Goal: Communication & Community: Answer question/provide support

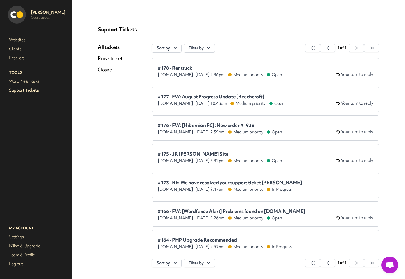
scroll to position [20, 0]
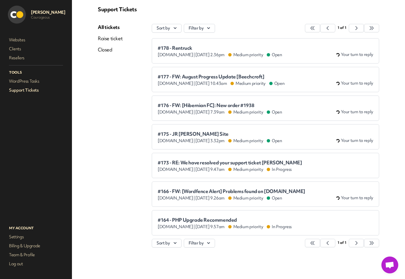
click at [232, 189] on span "#166 - FW: [Wordfence Alert] Problems found on [DOMAIN_NAME]" at bounding box center [232, 192] width 148 height 6
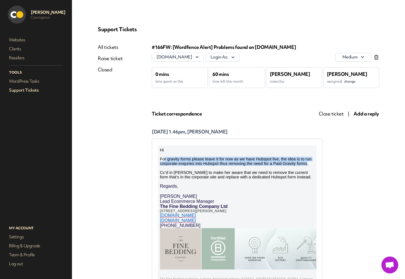
drag, startPoint x: 165, startPoint y: 161, endPoint x: 308, endPoint y: 168, distance: 142.8
click at [308, 168] on span "For gravity forms please leave it for now as we have Hubspot live, the idea is …" at bounding box center [236, 168] width 152 height 23
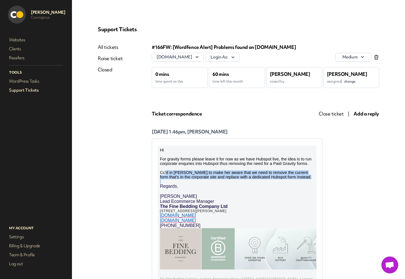
drag, startPoint x: 163, startPoint y: 177, endPoint x: 299, endPoint y: 187, distance: 135.7
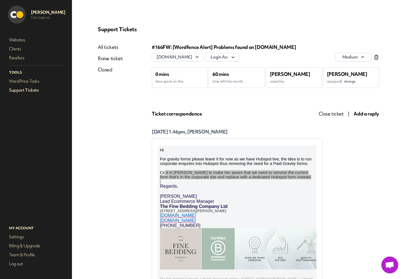
click at [327, 114] on span "Close ticket" at bounding box center [331, 114] width 25 height 6
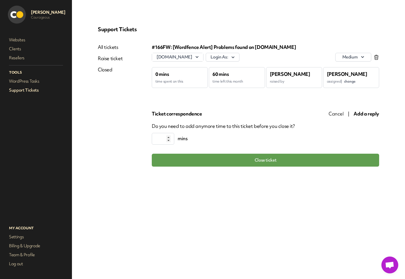
click at [241, 172] on div "Support Tickets All tickets Raise ticket Closed #166 FW: [Wordfence Alert] Prob…" at bounding box center [238, 96] width 295 height 154
click at [243, 166] on button "Close ticket" at bounding box center [266, 160] width 228 height 13
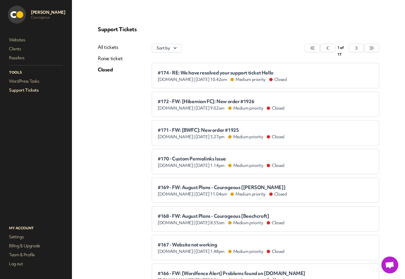
click at [21, 91] on link "Support Tickets" at bounding box center [36, 90] width 56 height 8
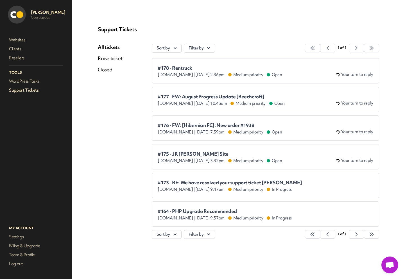
click at [227, 209] on span "#164 - PHP Upgrade Recommended" at bounding box center [225, 212] width 134 height 6
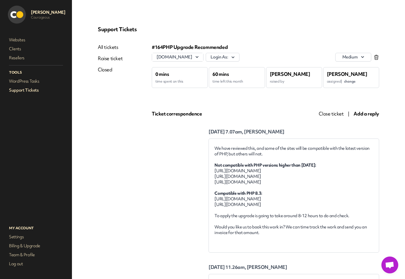
click at [363, 115] on span "Add a reply" at bounding box center [367, 114] width 26 height 6
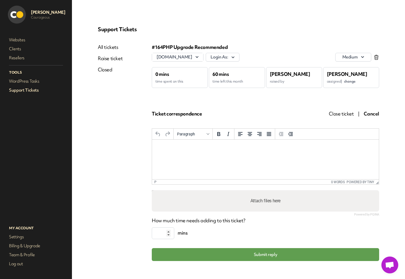
click at [164, 155] on html at bounding box center [265, 147] width 227 height 15
click at [228, 250] on button "Submit reply" at bounding box center [266, 254] width 228 height 13
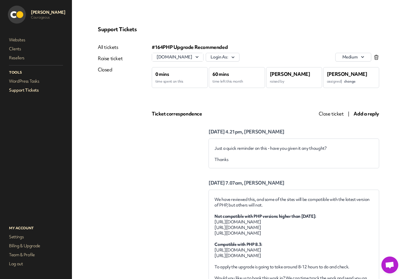
click at [29, 92] on link "Support Tickets" at bounding box center [36, 90] width 56 height 8
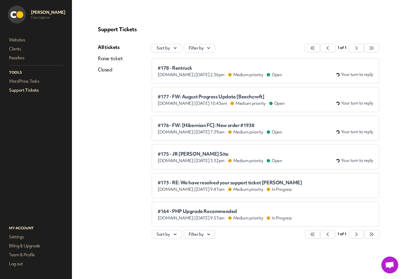
click at [175, 68] on span "#178 - Rentruck" at bounding box center [220, 68] width 125 height 6
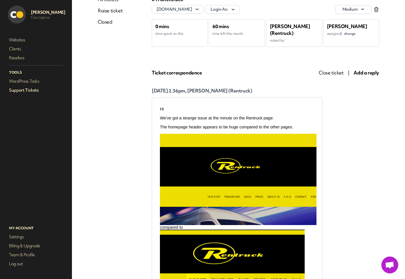
scroll to position [58, 0]
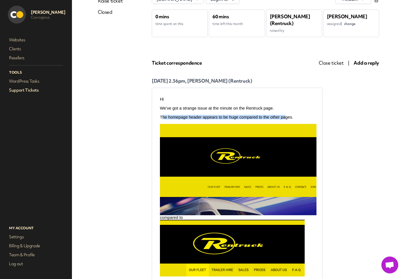
drag, startPoint x: 163, startPoint y: 117, endPoint x: 286, endPoint y: 120, distance: 123.3
click at [286, 120] on p "The homepage header appears to be huge compared to the other pages." at bounding box center [237, 117] width 154 height 5
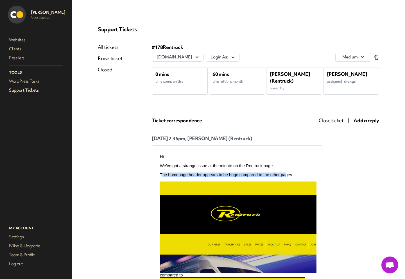
scroll to position [48, 0]
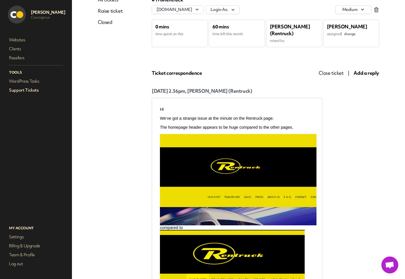
click at [170, 123] on p at bounding box center [237, 123] width 154 height 5
drag, startPoint x: 167, startPoint y: 126, endPoint x: 287, endPoint y: 129, distance: 119.6
click at [287, 129] on div "Hi We’ve got a strange issue at the minute on the Rentruck page. The homepage h…" at bounding box center [237, 261] width 154 height 308
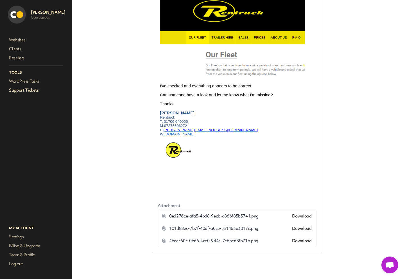
scroll to position [0, 0]
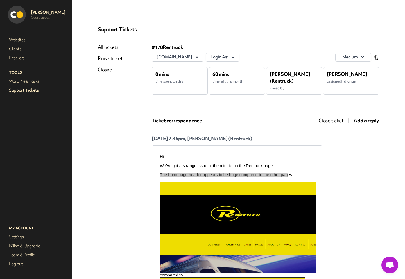
click at [364, 122] on span "Add a reply" at bounding box center [367, 120] width 26 height 6
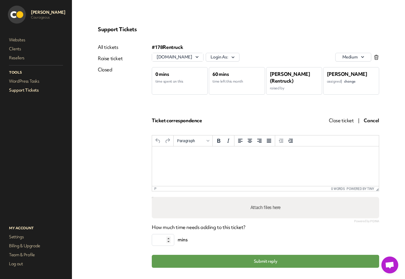
click at [226, 162] on html at bounding box center [265, 154] width 227 height 15
click at [243, 153] on p "**********" at bounding box center [266, 154] width 218 height 6
click at [240, 163] on p "**********" at bounding box center [266, 165] width 218 height 6
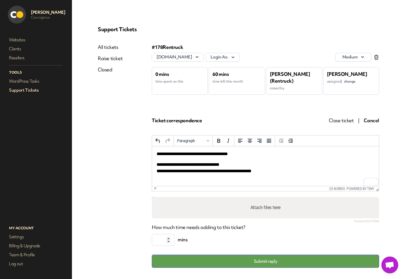
click at [237, 262] on button "Submit reply" at bounding box center [266, 261] width 228 height 13
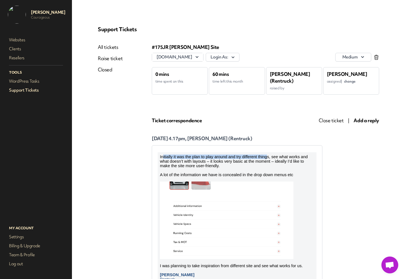
drag, startPoint x: 164, startPoint y: 157, endPoint x: 267, endPoint y: 157, distance: 103.5
click at [267, 157] on span "Initially it was the plan to play around and try different things, see what wor…" at bounding box center [234, 162] width 148 height 14
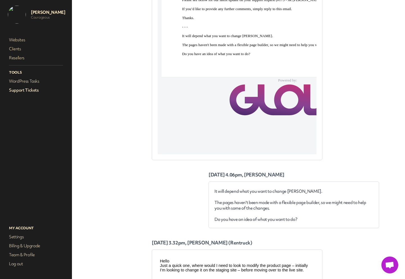
scroll to position [702, 0]
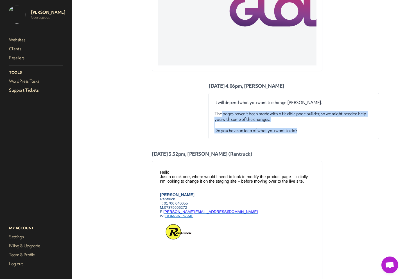
drag, startPoint x: 222, startPoint y: 116, endPoint x: 315, endPoint y: 131, distance: 94.8
click at [315, 131] on div "It will depend what you want to change Gary. The pages haven't been made with a…" at bounding box center [294, 117] width 159 height 34
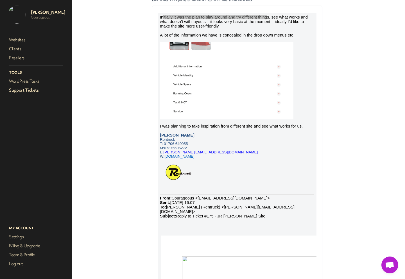
scroll to position [77, 0]
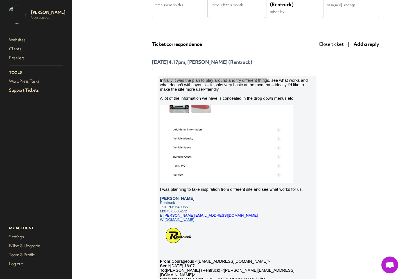
click at [375, 45] on span "Add a reply" at bounding box center [367, 44] width 26 height 6
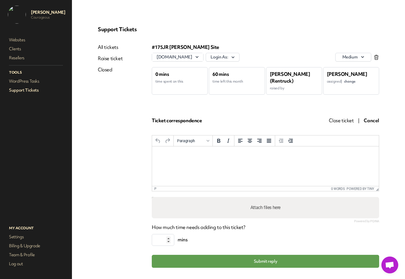
scroll to position [0, 0]
click at [185, 161] on html at bounding box center [265, 154] width 227 height 15
click at [152, 146] on div at bounding box center [163, 141] width 22 height 11
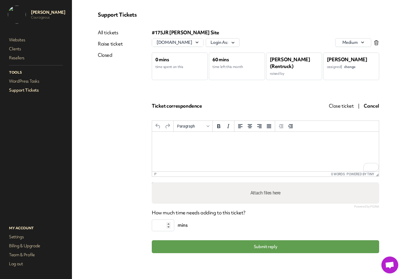
click at [165, 147] on html at bounding box center [265, 139] width 227 height 15
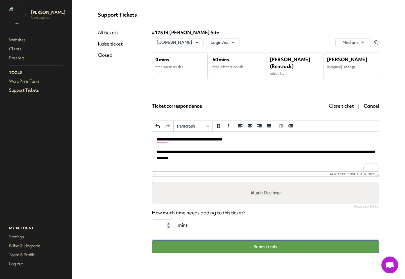
click at [252, 246] on button "Submit reply" at bounding box center [266, 247] width 228 height 13
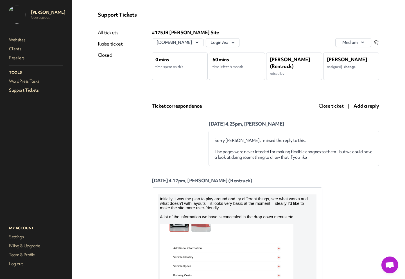
scroll to position [0, 0]
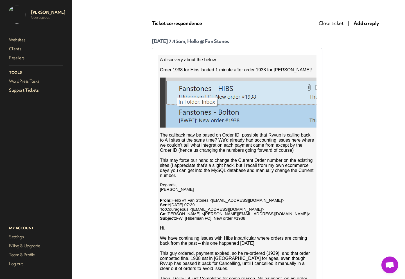
scroll to position [91, 0]
drag, startPoint x: 164, startPoint y: 138, endPoint x: 249, endPoint y: 137, distance: 85.2
click at [249, 137] on span "The callback may be based on Order ID, possible that Rvvup is calling back to A…" at bounding box center [237, 143] width 154 height 20
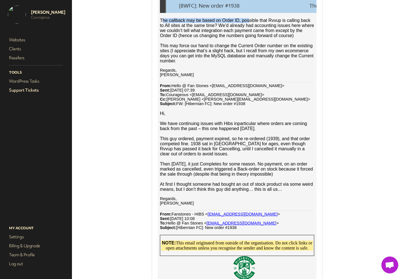
drag, startPoint x: 162, startPoint y: 131, endPoint x: 256, endPoint y: 139, distance: 94.6
click at [256, 131] on span "We have continuing issues with Hibs inparticular where orders are coming back f…" at bounding box center [233, 126] width 147 height 10
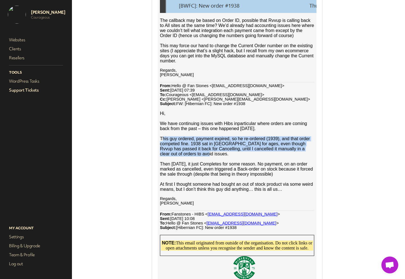
drag, startPoint x: 163, startPoint y: 149, endPoint x: 209, endPoint y: 162, distance: 48.6
click at [209, 157] on p "This guy ordered, payment expired, so he re-ordered (1939), and that order comp…" at bounding box center [237, 146] width 154 height 20
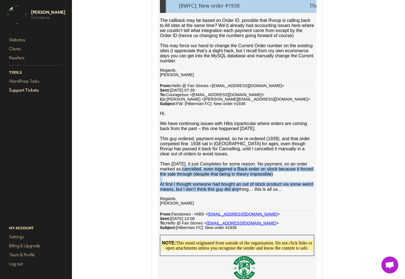
drag, startPoint x: 240, startPoint y: 199, endPoint x: 250, endPoint y: 204, distance: 11.1
click at [249, 204] on div "A discovery about the below. Order 1938 for Hibs landed 1 minute after order 19…" at bounding box center [237, 258] width 154 height 631
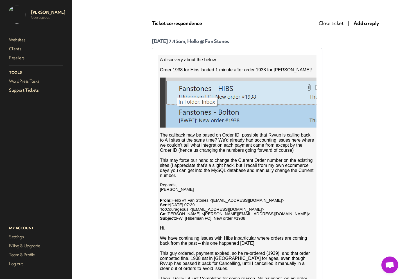
scroll to position [91, 0]
drag, startPoint x: 161, startPoint y: 137, endPoint x: 217, endPoint y: 141, distance: 56.7
click at [217, 141] on span "The callback may be based on Order ID, possible that Rvvup is calling back to A…" at bounding box center [237, 143] width 154 height 20
click at [218, 141] on span "The callback may be based on Order ID, possible that Rvvup is calling back to A…" at bounding box center [237, 143] width 154 height 20
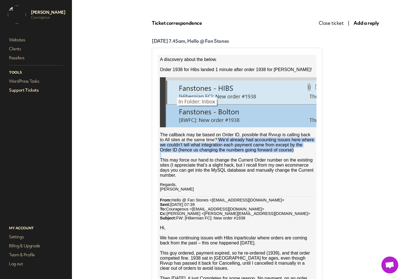
drag, startPoint x: 237, startPoint y: 143, endPoint x: 285, endPoint y: 159, distance: 50.8
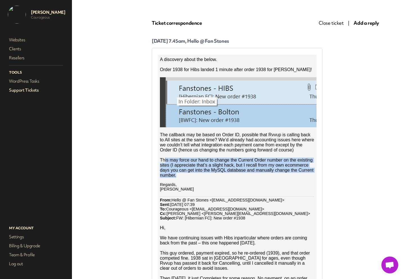
drag, startPoint x: 165, startPoint y: 163, endPoint x: 258, endPoint y: 180, distance: 95.2
click at [258, 178] on p "This may force our hand to change the Current Order number on the existing site…" at bounding box center [237, 168] width 154 height 20
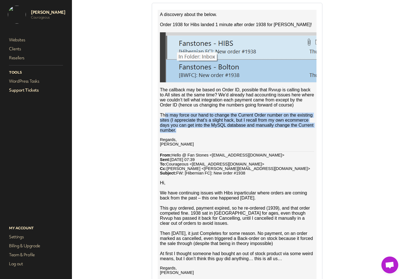
scroll to position [136, 0]
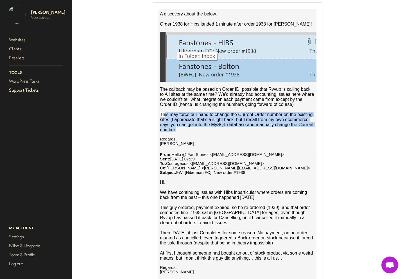
click at [167, 117] on span "This may force our hand to change the Current Order number on the existing site…" at bounding box center [237, 122] width 154 height 20
drag, startPoint x: 167, startPoint y: 117, endPoint x: 282, endPoint y: 134, distance: 115.4
click at [282, 133] on p "This may force our hand to change the Current Order number on the existing site…" at bounding box center [237, 122] width 154 height 20
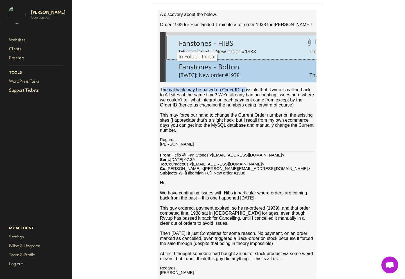
drag, startPoint x: 163, startPoint y: 92, endPoint x: 248, endPoint y: 93, distance: 85.0
click at [248, 93] on span "The callback may be based on Order ID, possible that Rvvup is calling back to A…" at bounding box center [237, 97] width 154 height 20
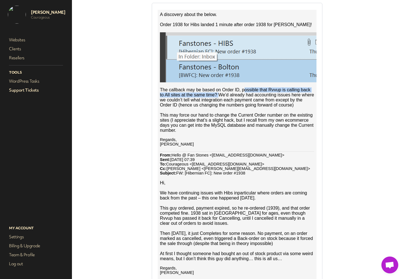
drag, startPoint x: 244, startPoint y: 93, endPoint x: 220, endPoint y: 99, distance: 25.0
click at [220, 99] on span "The callback may be based on Order ID, possible that Rvvup is calling back to A…" at bounding box center [237, 97] width 154 height 20
click at [223, 97] on span "The callback may be based on Order ID, possible that Rvvup is calling back to A…" at bounding box center [237, 97] width 154 height 20
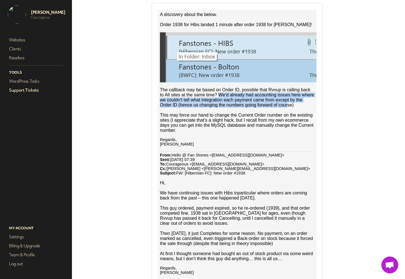
drag, startPoint x: 248, startPoint y: 96, endPoint x: 288, endPoint y: 112, distance: 42.8
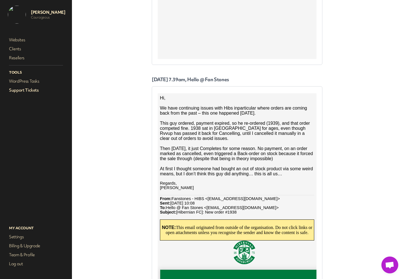
scroll to position [786, 0]
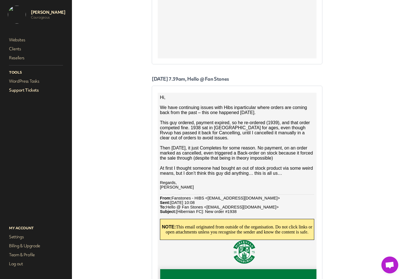
drag, startPoint x: 161, startPoint y: 107, endPoint x: 258, endPoint y: 116, distance: 97.2
click at [258, 115] on span "We have continuing issues with Hibs inparticular where orders are coming back f…" at bounding box center [233, 110] width 147 height 10
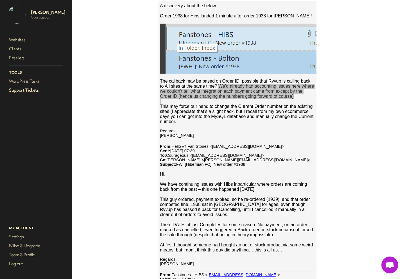
scroll to position [75, 0]
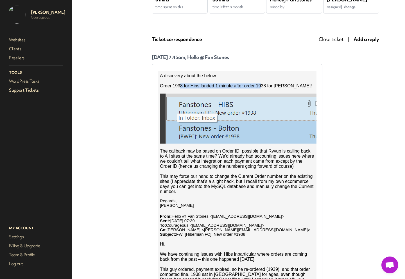
drag, startPoint x: 180, startPoint y: 88, endPoint x: 260, endPoint y: 86, distance: 79.7
click at [260, 86] on span "Order 1938 for Hibs landed 1 minute after order 1938 for Bolton!" at bounding box center [236, 86] width 152 height 5
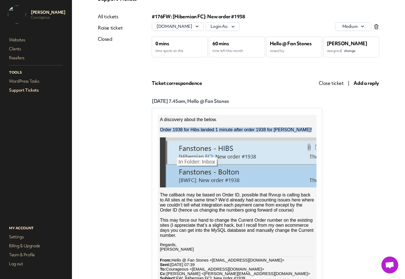
scroll to position [0, 0]
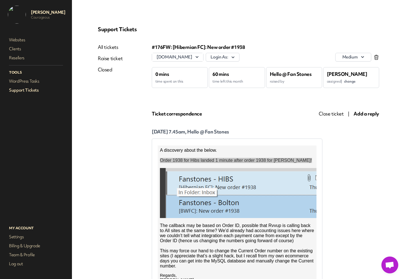
click at [374, 114] on span "Add a reply" at bounding box center [367, 114] width 26 height 6
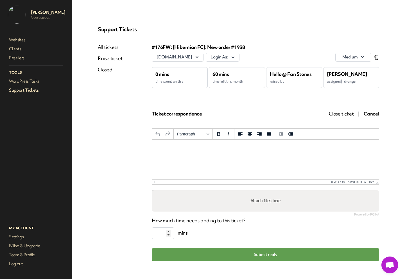
click at [196, 155] on html at bounding box center [265, 147] width 227 height 15
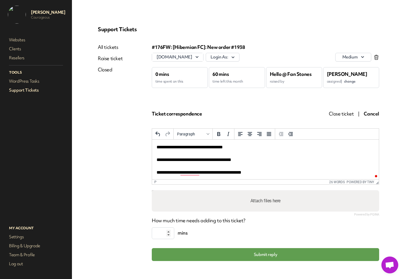
click button "Open Grammarly." at bounding box center [376, 176] width 5 height 5
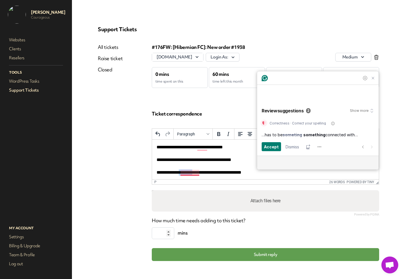
drag, startPoint x: 190, startPoint y: 174, endPoint x: 184, endPoint y: 174, distance: 5.6
click at [184, 174] on p "**********" at bounding box center [266, 160] width 218 height 32
click at [193, 173] on p "**********" at bounding box center [266, 160] width 218 height 32
click at [237, 253] on button "Submit reply" at bounding box center [266, 254] width 228 height 13
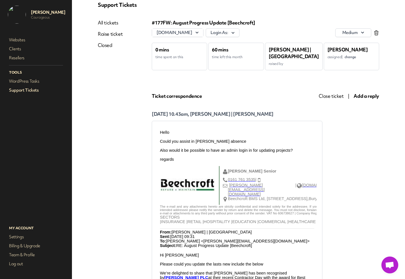
scroll to position [0, 0]
drag, startPoint x: 168, startPoint y: 152, endPoint x: 272, endPoint y: 157, distance: 104.5
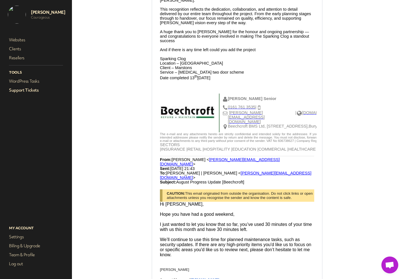
scroll to position [0, 0]
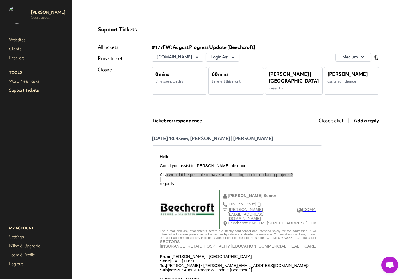
click at [366, 120] on span "Add a reply" at bounding box center [367, 120] width 26 height 6
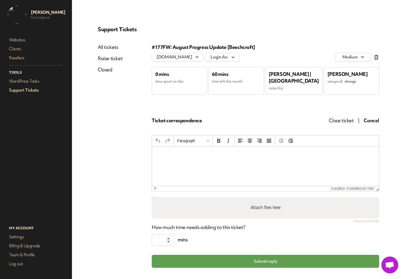
click at [172, 162] on html at bounding box center [265, 154] width 227 height 15
click at [213, 167] on p "**********" at bounding box center [266, 164] width 218 height 13
click at [207, 176] on p "To enrich screen reader interactions, please activate Accessibility in Grammarl…" at bounding box center [266, 179] width 218 height 6
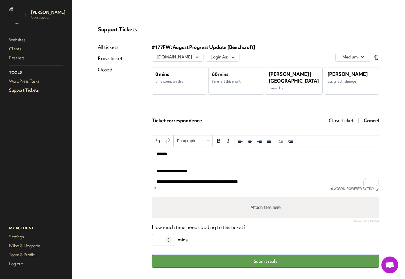
click at [232, 263] on button "Submit reply" at bounding box center [266, 261] width 228 height 13
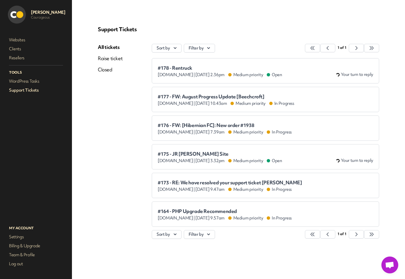
click at [187, 66] on span "#178 - Rentruck" at bounding box center [220, 68] width 125 height 6
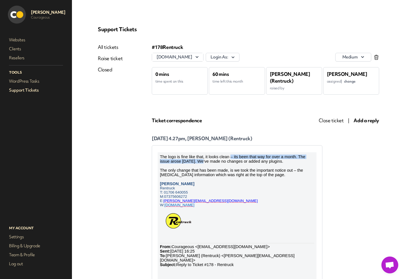
drag, startPoint x: 231, startPoint y: 158, endPoint x: 201, endPoint y: 160, distance: 30.4
click at [201, 160] on span "The logo is fine like that, it looks clean – its been that way for over a month…" at bounding box center [232, 159] width 145 height 9
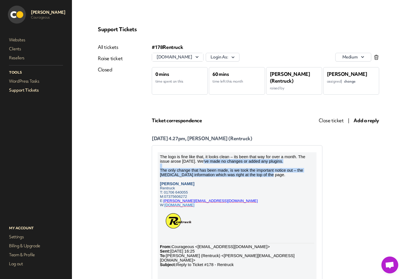
drag, startPoint x: 201, startPoint y: 160, endPoint x: 294, endPoint y: 176, distance: 94.7
click at [294, 176] on p "The only change that has been made, is we took the important notice out – the […" at bounding box center [237, 172] width 154 height 9
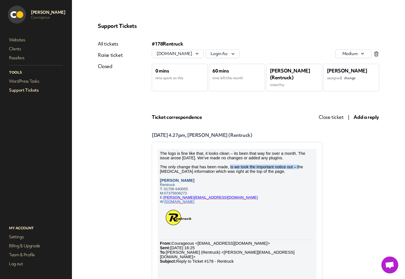
scroll to position [2, 0]
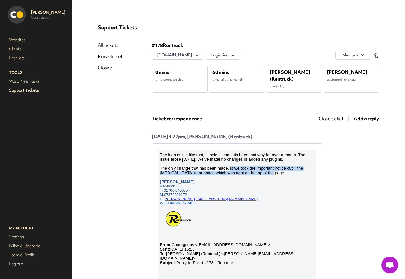
drag, startPoint x: 230, startPoint y: 169, endPoint x: 298, endPoint y: 174, distance: 67.4
click at [298, 173] on p "The only change that has been made, is we took the important notice out – the […" at bounding box center [237, 170] width 154 height 9
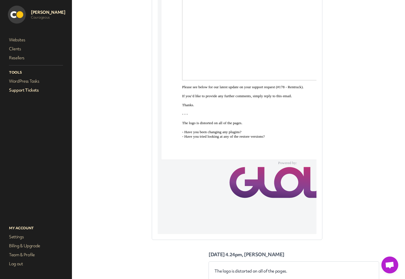
scroll to position [555, 0]
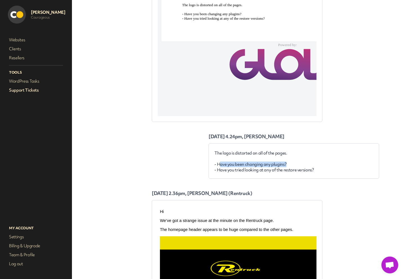
drag, startPoint x: 219, startPoint y: 165, endPoint x: 296, endPoint y: 166, distance: 76.8
click at [296, 166] on p "- Have you been changing any plugins? - Have you tried looking at any of the re…" at bounding box center [294, 167] width 159 height 11
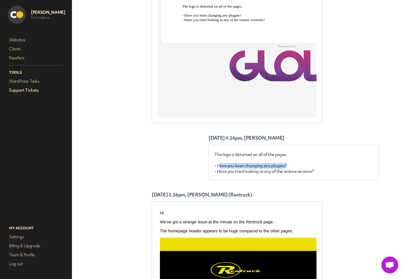
click at [296, 166] on p "- Have you been changing any plugins? - Have you tried looking at any of the re…" at bounding box center [294, 168] width 159 height 11
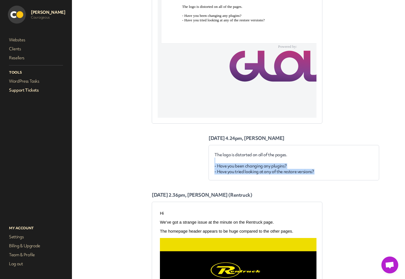
drag, startPoint x: 285, startPoint y: 158, endPoint x: 207, endPoint y: 154, distance: 78.0
click at [207, 154] on div "#178 Rentruck [DOMAIN_NAME] Login As: medium 0 mins time spent on this 60 mins …" at bounding box center [266, 52] width 228 height 1121
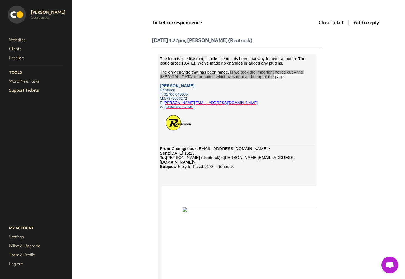
scroll to position [0, 0]
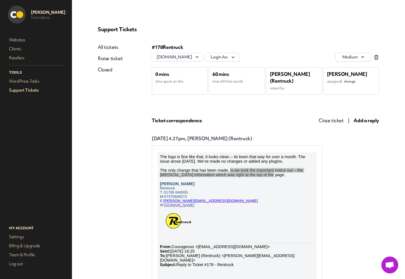
click at [365, 120] on span "Add a reply" at bounding box center [367, 120] width 26 height 6
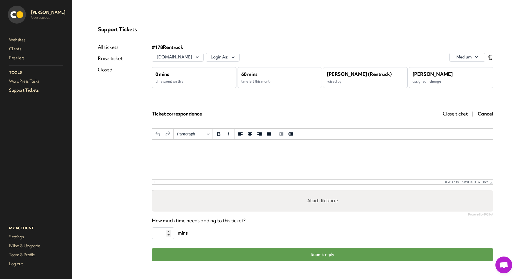
click at [181, 155] on html at bounding box center [322, 147] width 341 height 15
click at [172, 153] on html at bounding box center [322, 147] width 341 height 15
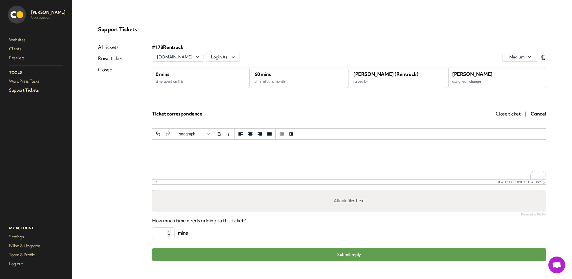
scroll to position [8, 0]
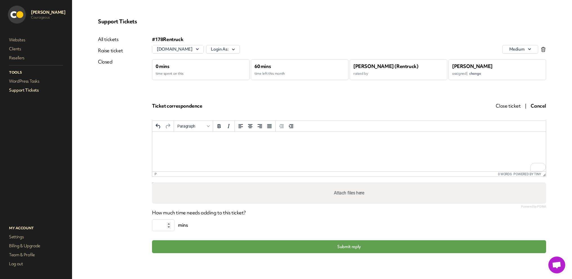
click at [190, 147] on html at bounding box center [348, 139] width 393 height 15
click at [188, 147] on html at bounding box center [348, 139] width 393 height 15
drag, startPoint x: 192, startPoint y: 152, endPoint x: 344, endPoint y: 300, distance: 212.3
click at [192, 160] on html "**********" at bounding box center [348, 146] width 393 height 28
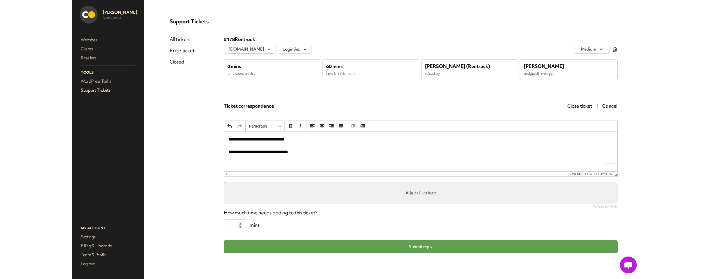
scroll to position [6, 0]
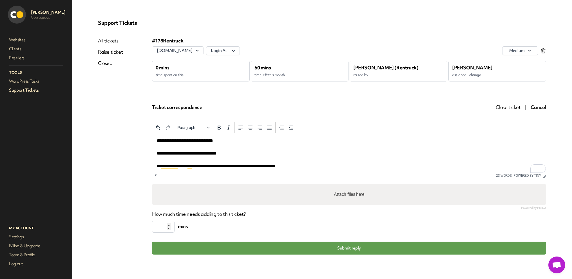
click at [208, 151] on p "**********" at bounding box center [349, 154] width 384 height 32
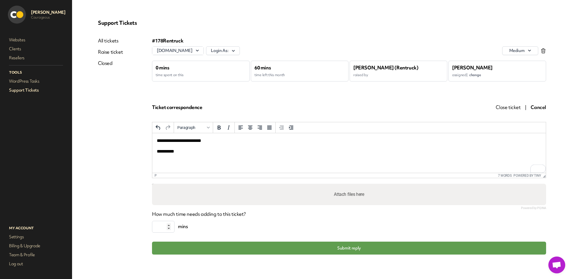
click at [199, 149] on p "**********" at bounding box center [349, 152] width 384 height 6
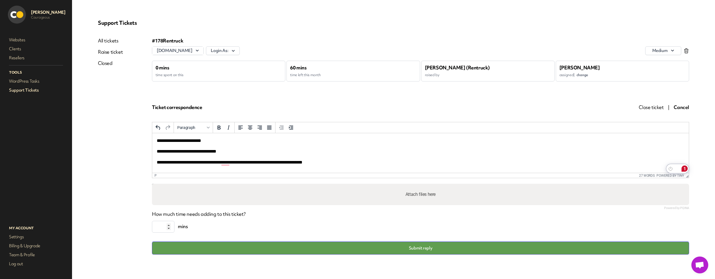
click at [405, 250] on button "Submit reply" at bounding box center [420, 248] width 537 height 13
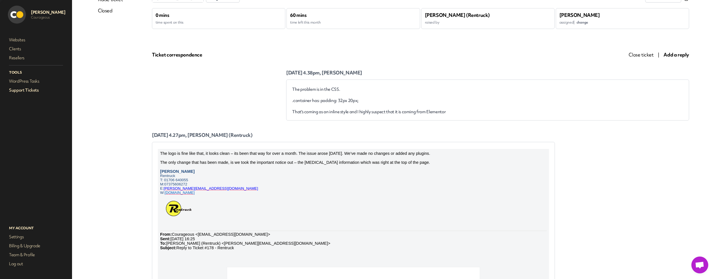
scroll to position [62, 0]
